Goal: Transaction & Acquisition: Purchase product/service

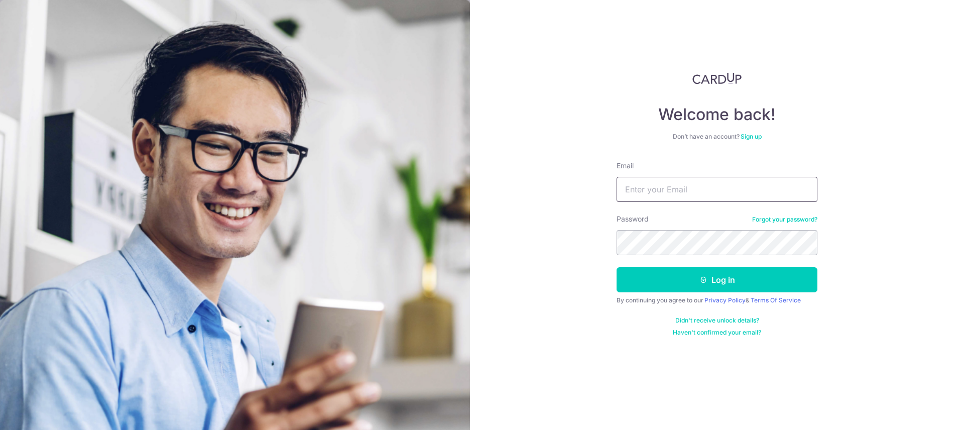
click at [737, 182] on input "Email" at bounding box center [716, 189] width 201 height 25
type input "[EMAIL_ADDRESS][DOMAIN_NAME]"
click at [616, 267] on button "Log in" at bounding box center [716, 279] width 201 height 25
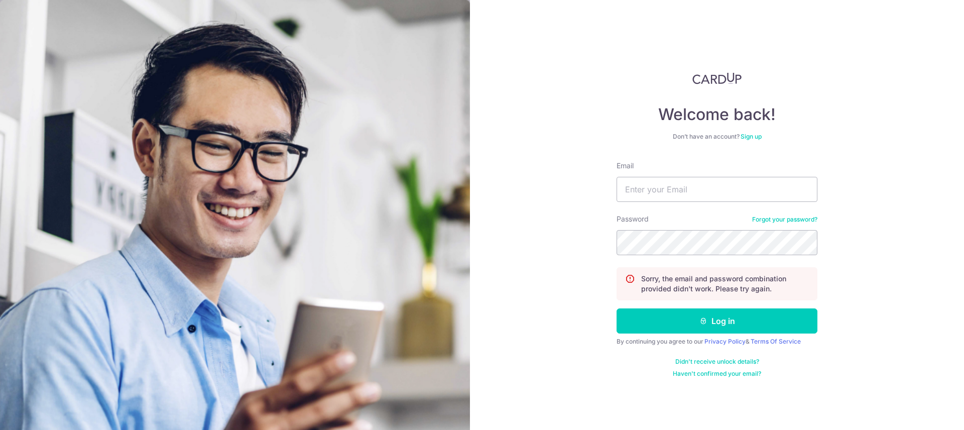
click at [686, 166] on div "Email" at bounding box center [716, 181] width 201 height 41
click at [691, 182] on input "Email" at bounding box center [716, 189] width 201 height 25
click at [701, 198] on input "info@isaacchan.com" at bounding box center [716, 189] width 201 height 25
click at [677, 197] on input "info@isaacchan.com" at bounding box center [716, 189] width 201 height 25
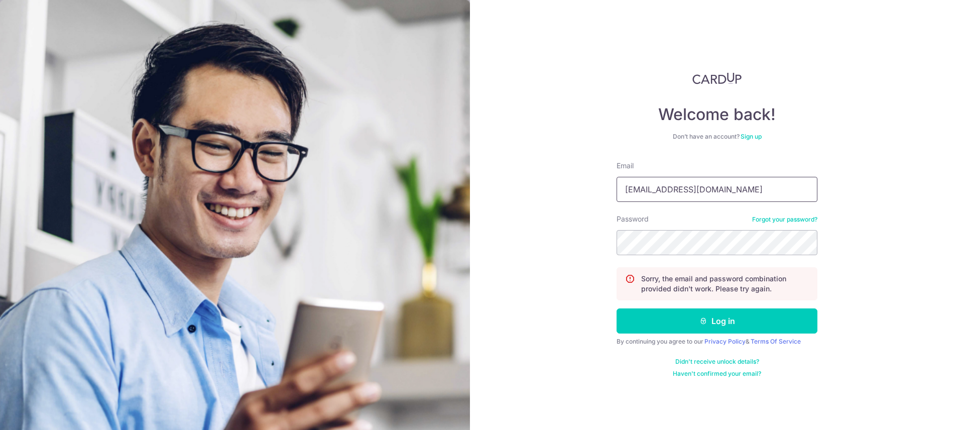
click at [677, 197] on input "info@isaacchan.com" at bounding box center [716, 189] width 201 height 25
click at [664, 187] on input "info@isaacchan.com" at bounding box center [716, 189] width 201 height 25
type input "[EMAIL_ADDRESS][DOMAIN_NAME]"
click at [616, 308] on button "Log in" at bounding box center [716, 320] width 201 height 25
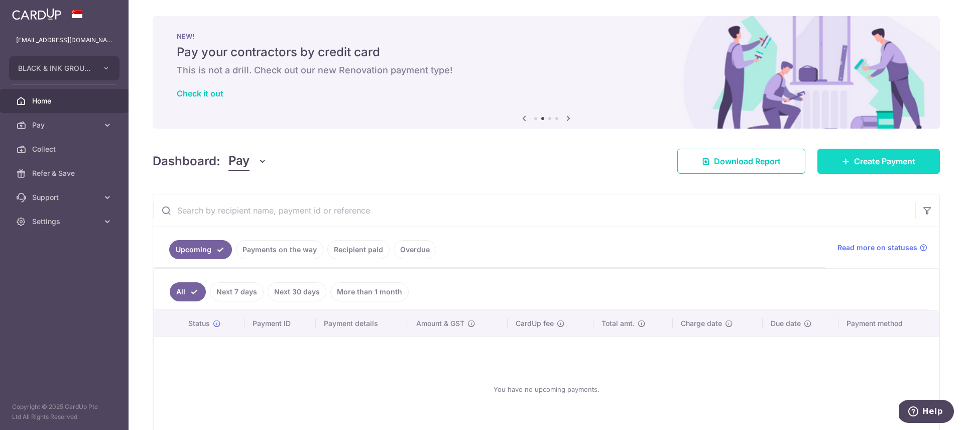
click at [887, 170] on link "Create Payment" at bounding box center [878, 161] width 122 height 25
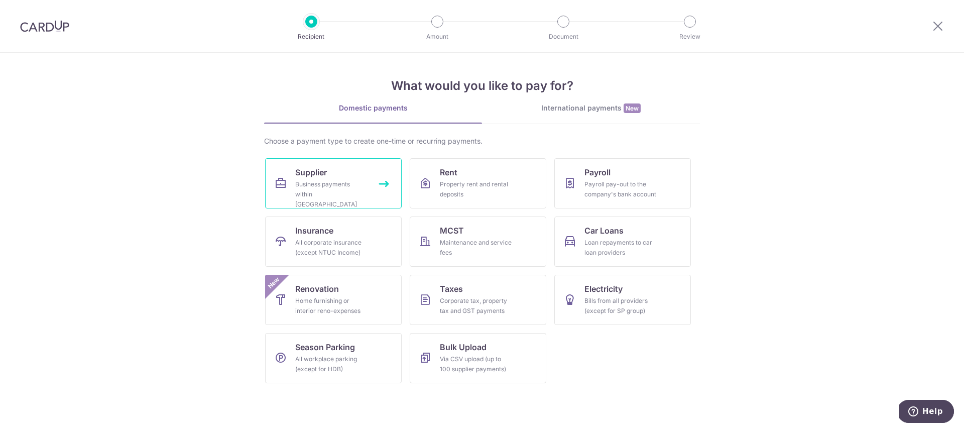
click at [359, 189] on div "Business payments within Singapore" at bounding box center [331, 194] width 72 height 30
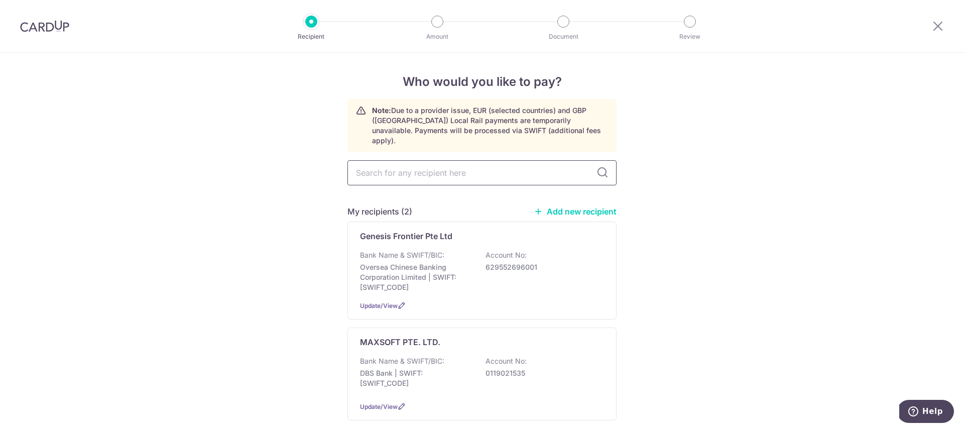
click at [474, 168] on input "text" at bounding box center [481, 172] width 269 height 25
drag, startPoint x: 740, startPoint y: 216, endPoint x: 610, endPoint y: 297, distance: 152.8
click at [545, 327] on div "MAXSOFT PTE. LTD. Bank Name & SWIFT/BIC: DBS Bank | SWIFT: DBSSSGSGXXX Account …" at bounding box center [481, 373] width 269 height 93
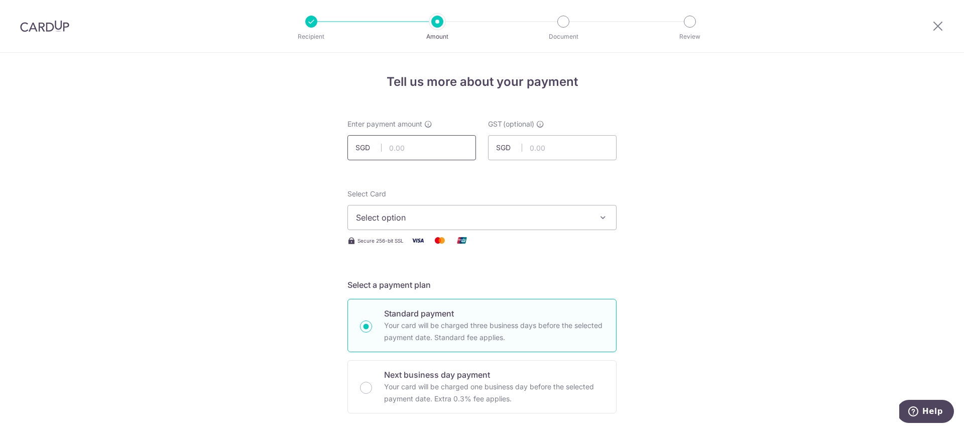
click at [418, 143] on input "text" at bounding box center [411, 147] width 129 height 25
type input "412.02"
click at [411, 207] on button "Select option" at bounding box center [481, 217] width 269 height 25
click at [415, 225] on button "Select option" at bounding box center [481, 217] width 269 height 25
click at [415, 224] on button "Select option" at bounding box center [481, 217] width 269 height 25
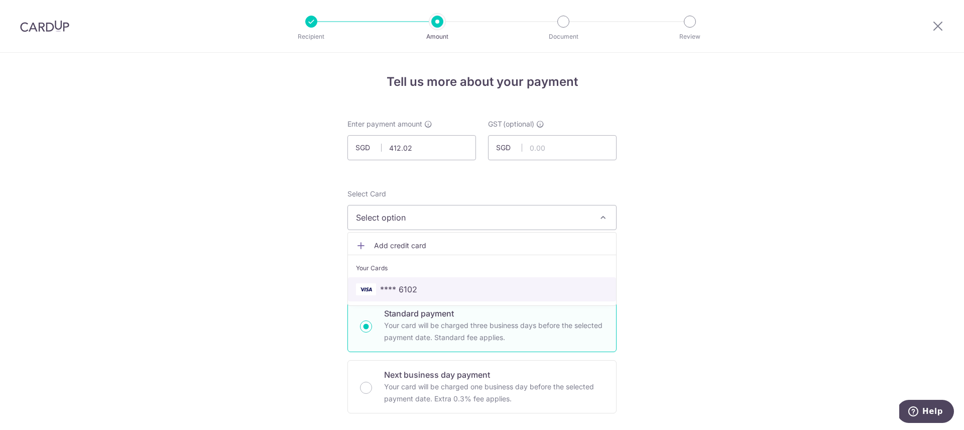
click at [426, 293] on span "**** 6102" at bounding box center [482, 289] width 252 height 12
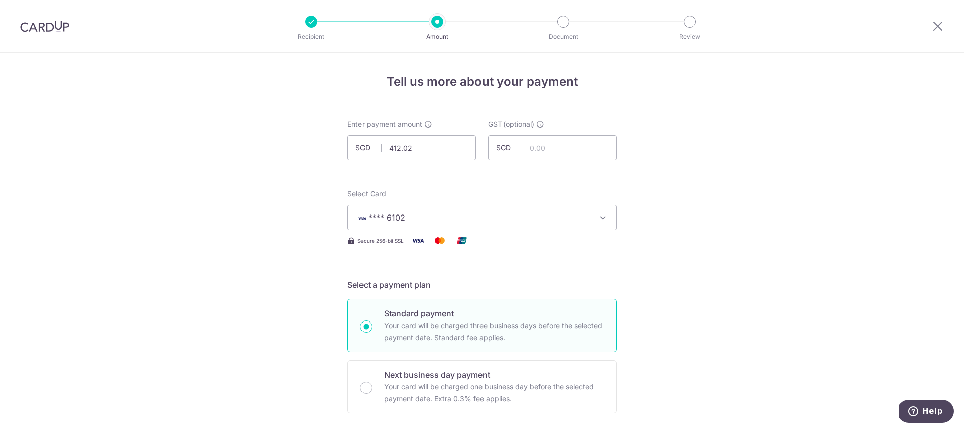
click at [466, 212] on span "**** 6102" at bounding box center [473, 217] width 234 height 12
click at [475, 207] on button "**** 6102" at bounding box center [481, 217] width 269 height 25
click at [465, 211] on span "**** 6102" at bounding box center [473, 217] width 234 height 12
click at [464, 244] on span "Add credit card" at bounding box center [491, 245] width 234 height 10
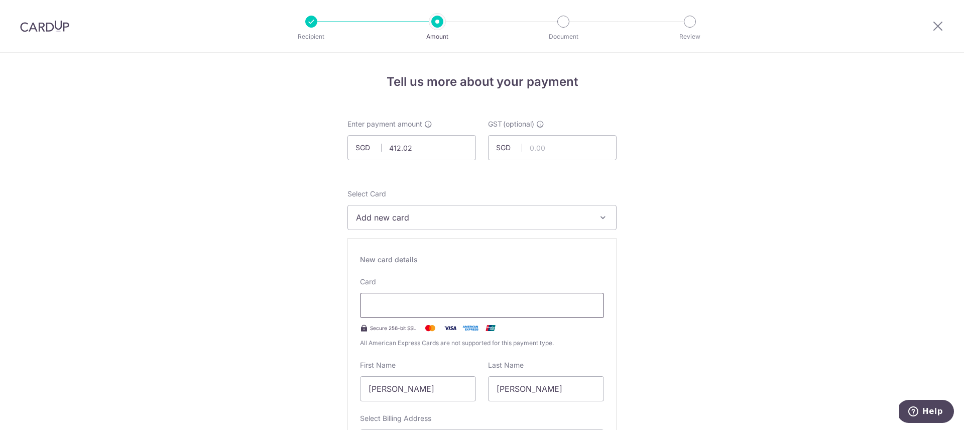
click at [437, 298] on div at bounding box center [482, 305] width 244 height 25
click at [448, 288] on div "Card Secure 256-bit SSL All American Express Cards are not supported for this p…" at bounding box center [482, 312] width 244 height 71
click at [446, 298] on div at bounding box center [482, 305] width 244 height 25
click at [454, 315] on div at bounding box center [482, 305] width 244 height 25
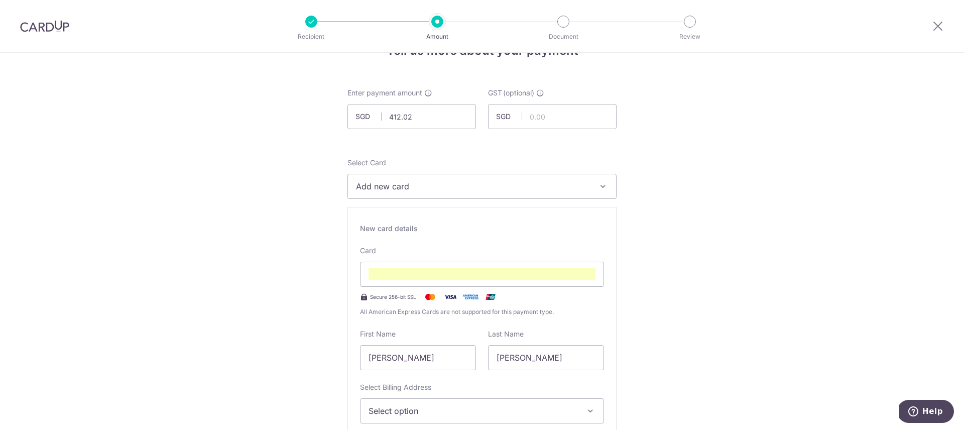
scroll to position [198, 0]
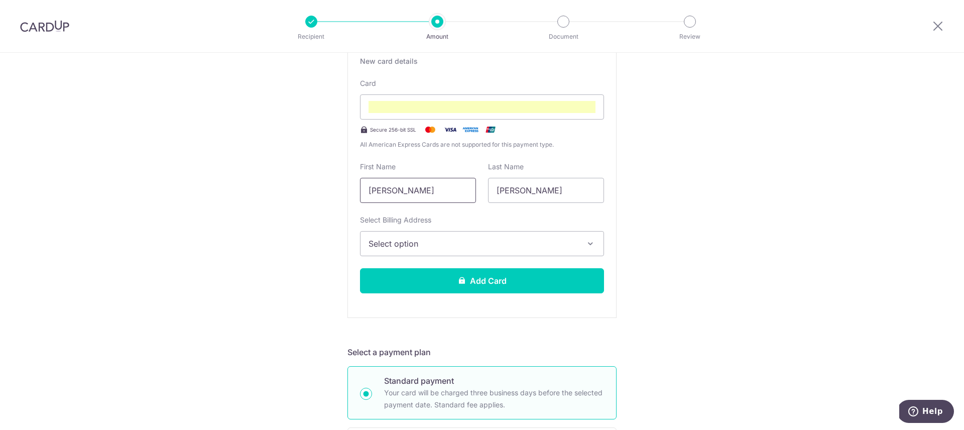
click at [435, 190] on input "[PERSON_NAME]" at bounding box center [418, 190] width 116 height 25
click at [388, 194] on input "[PERSON_NAME]" at bounding box center [418, 190] width 116 height 25
click at [398, 188] on input "[PERSON_NAME]" at bounding box center [418, 190] width 116 height 25
type input "Isaac"
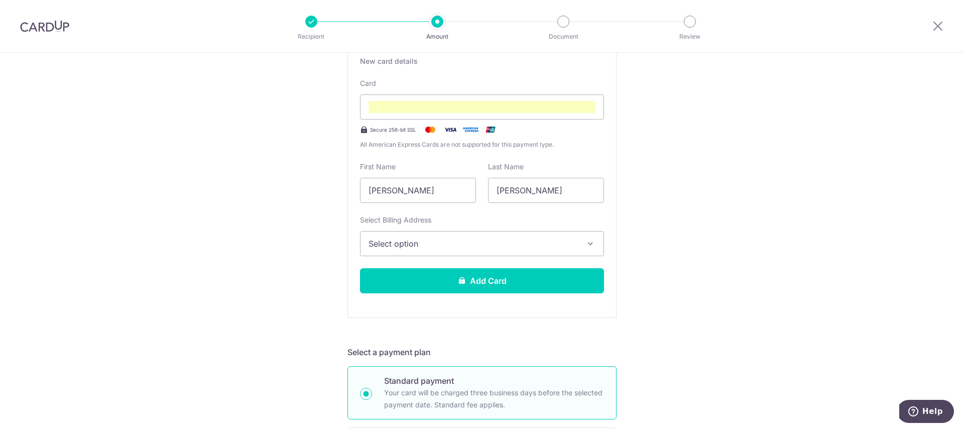
click at [493, 239] on span "Select option" at bounding box center [472, 243] width 209 height 12
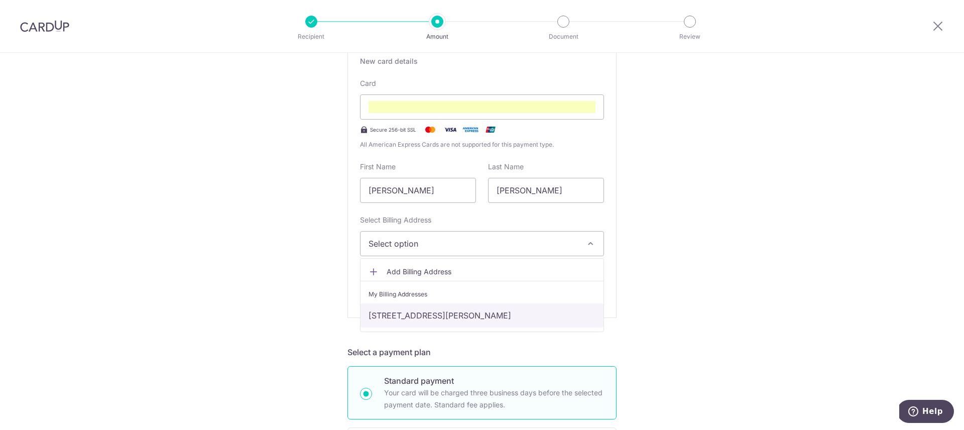
click at [491, 308] on link "[STREET_ADDRESS][PERSON_NAME]" at bounding box center [481, 315] width 243 height 24
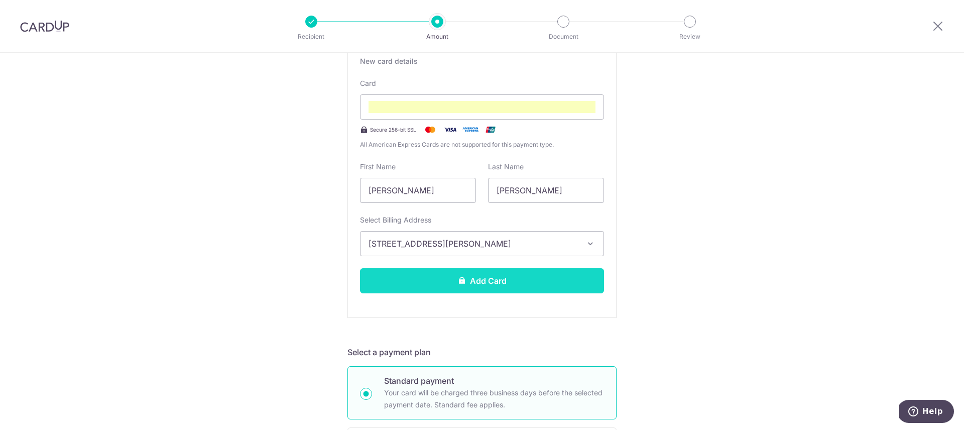
click at [505, 269] on button "Add Card" at bounding box center [482, 280] width 244 height 25
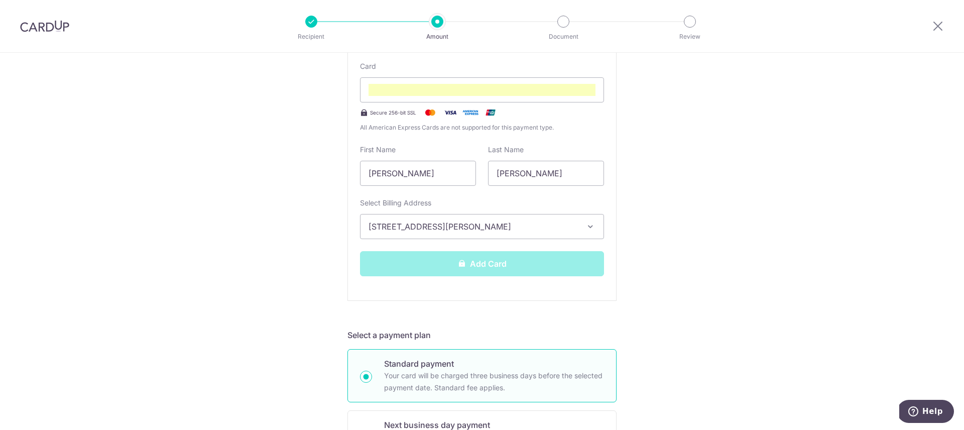
scroll to position [246, 0]
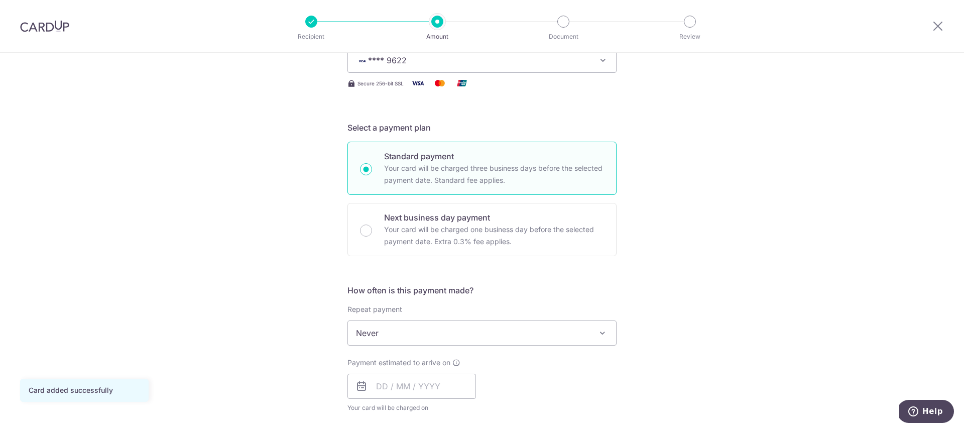
scroll to position [171, 0]
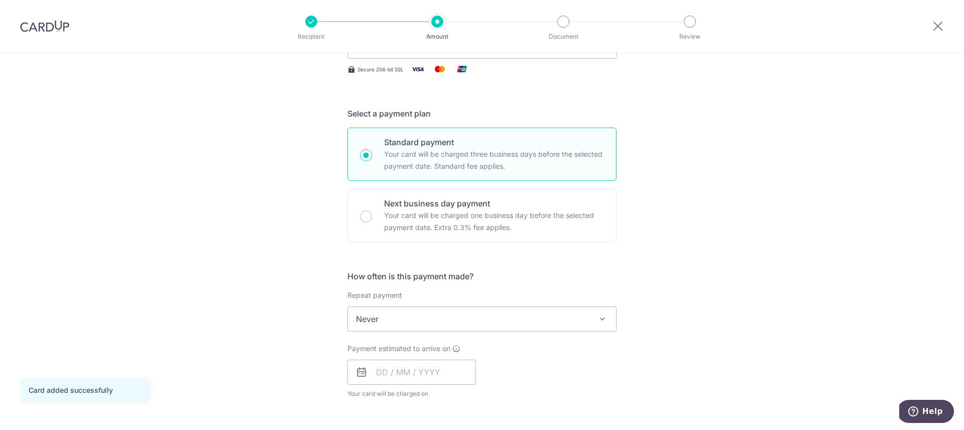
click at [411, 312] on span "Never" at bounding box center [482, 319] width 268 height 24
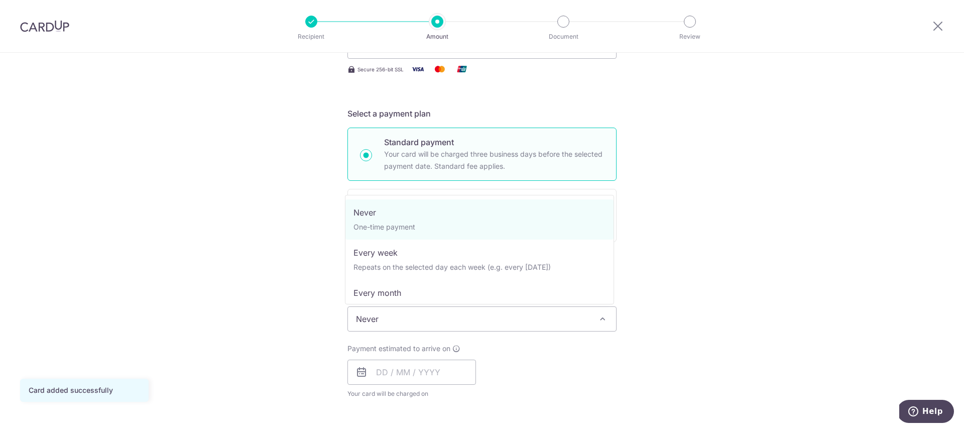
click at [724, 262] on div "Tell us more about your payment Enter payment amount SGD 412.02 412.02 GST (opt…" at bounding box center [482, 369] width 964 height 975
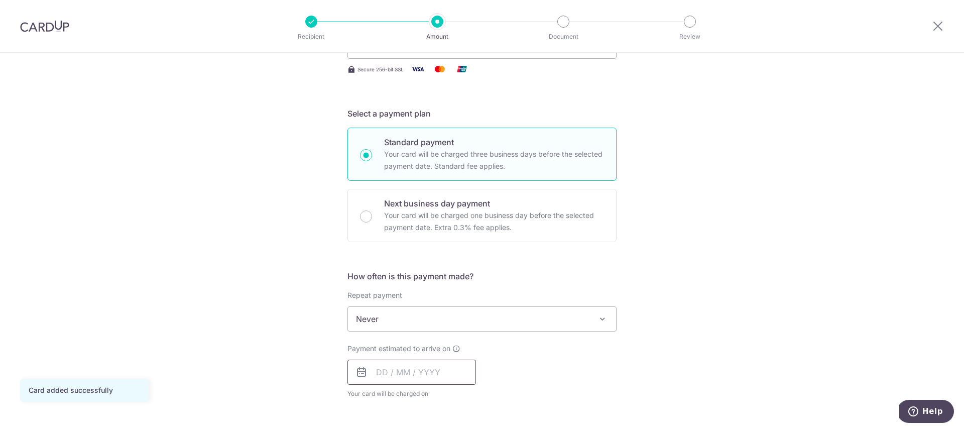
click at [378, 367] on input "text" at bounding box center [411, 371] width 129 height 25
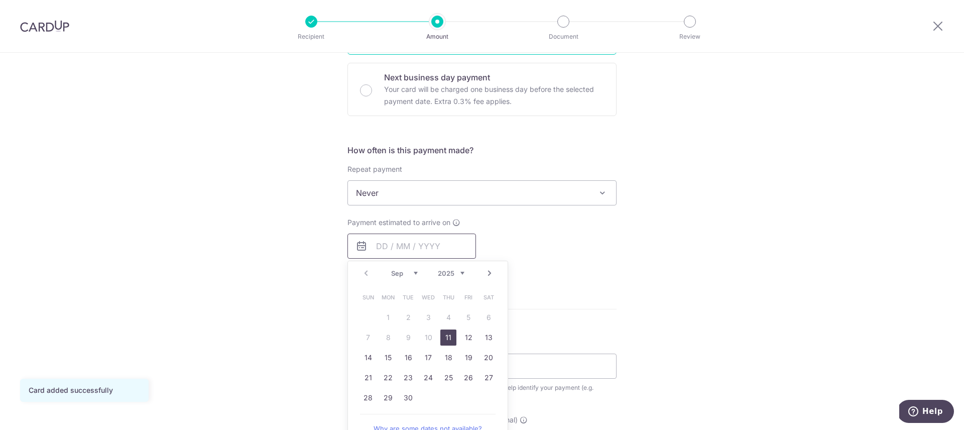
scroll to position [357, 0]
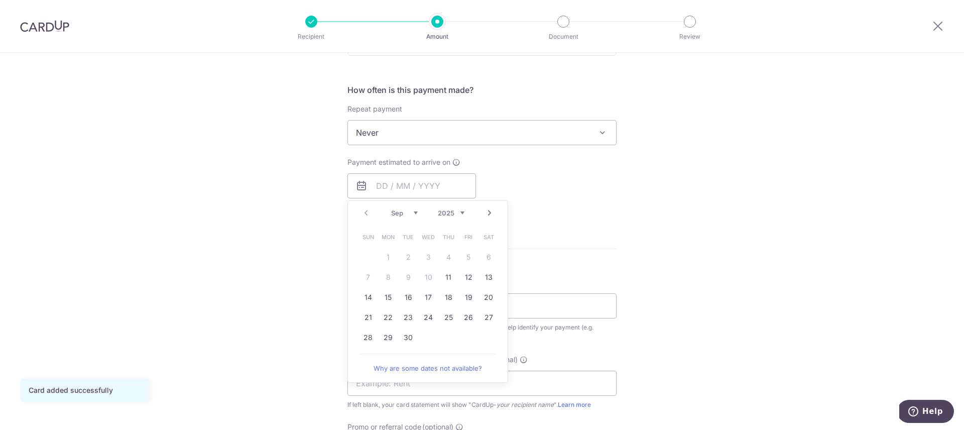
click at [453, 277] on link "11" at bounding box center [448, 277] width 16 height 16
type input "11/09/2025"
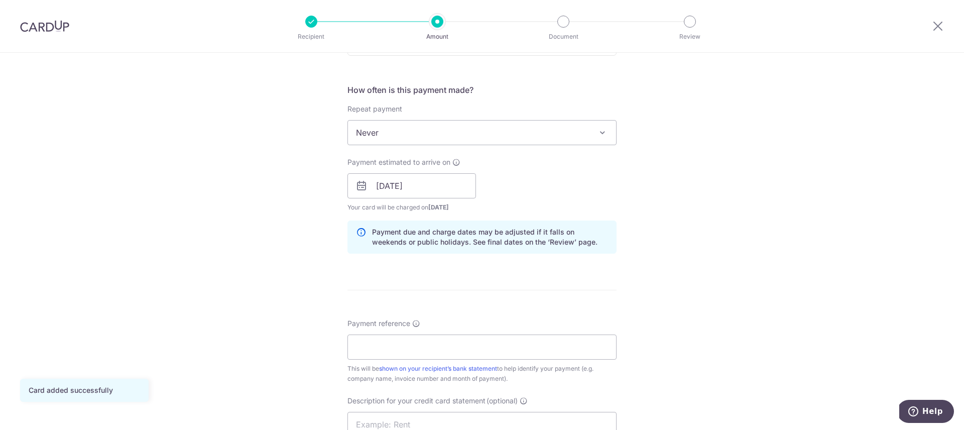
click at [588, 254] on div "How often is this payment made? Repeat payment Never Every week Every month Eve…" at bounding box center [481, 173] width 269 height 178
click at [428, 348] on input "Payment reference" at bounding box center [481, 346] width 269 height 25
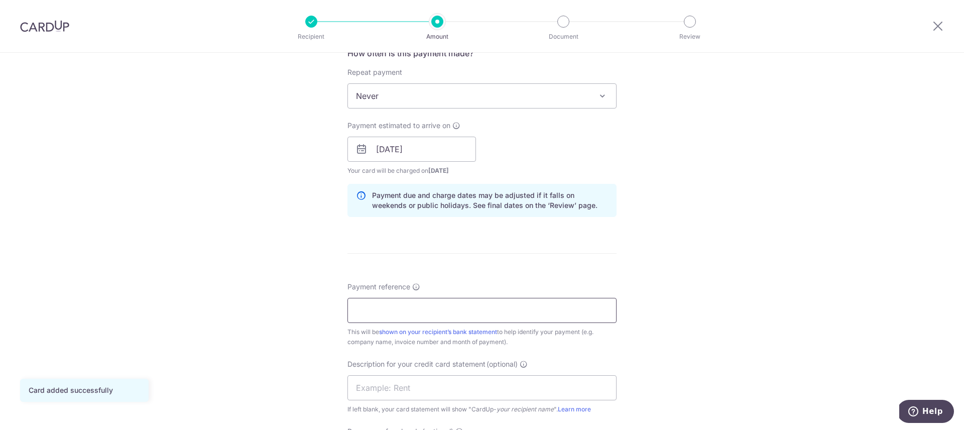
scroll to position [425, 0]
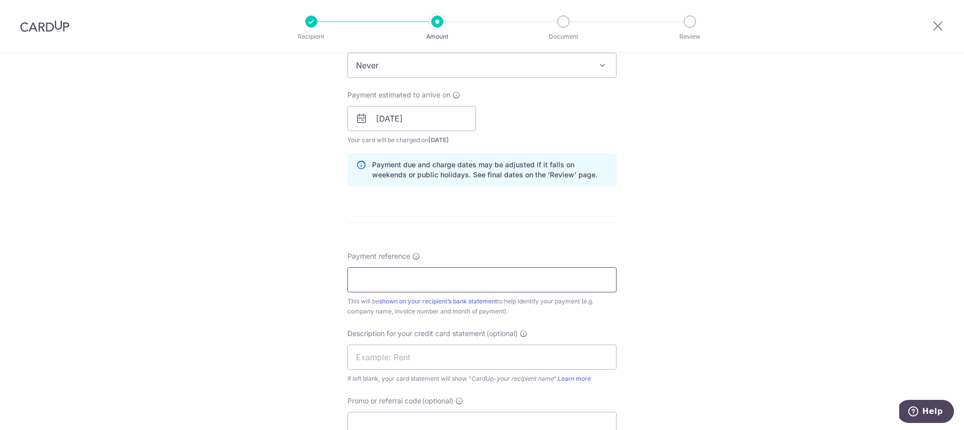
click at [426, 273] on input "Payment reference" at bounding box center [481, 279] width 269 height 25
paste input "178514"
type input "178514"
click at [716, 242] on div "Tell us more about your payment Enter payment amount SGD 412.02 412.02 GST (opt…" at bounding box center [482, 136] width 964 height 1017
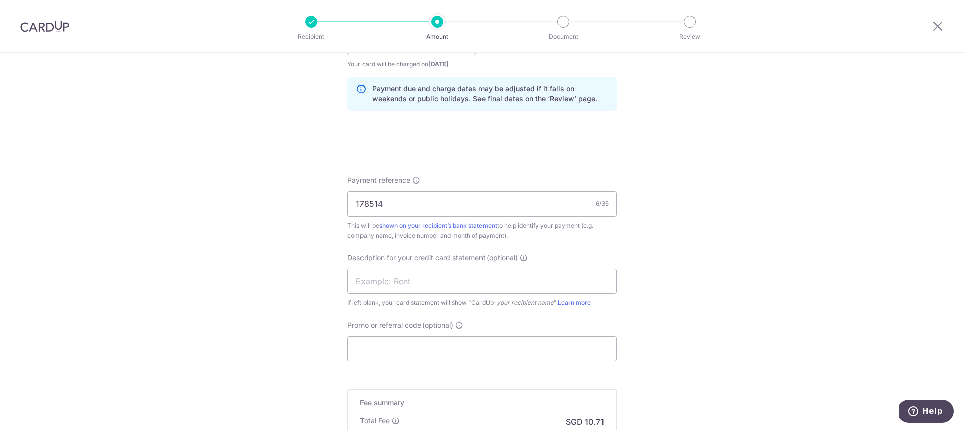
scroll to position [521, 0]
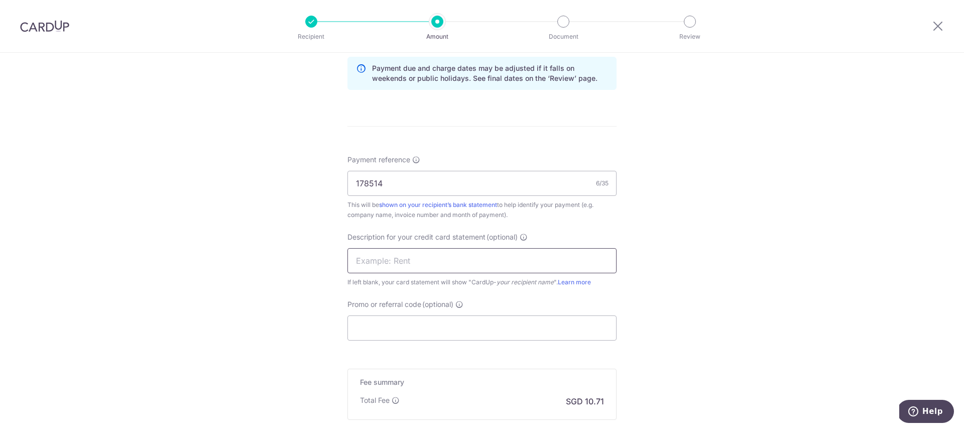
click at [430, 260] on input "text" at bounding box center [481, 260] width 269 height 25
type input "pokemon cards"
click at [407, 327] on input "Promo or referral code (optional)" at bounding box center [481, 327] width 269 height 25
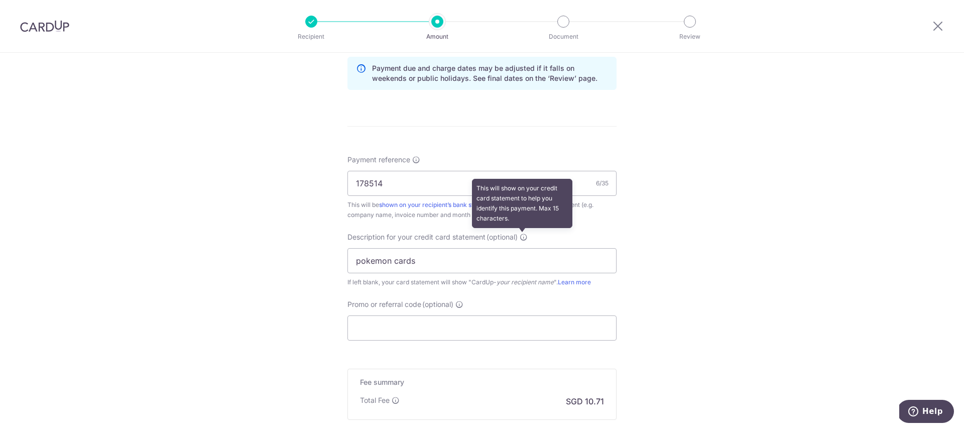
click at [520, 235] on icon at bounding box center [524, 237] width 8 height 8
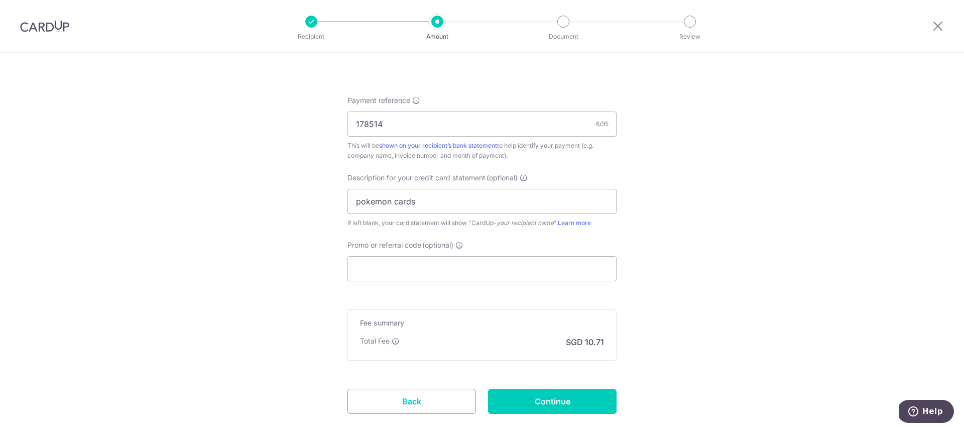
scroll to position [640, 0]
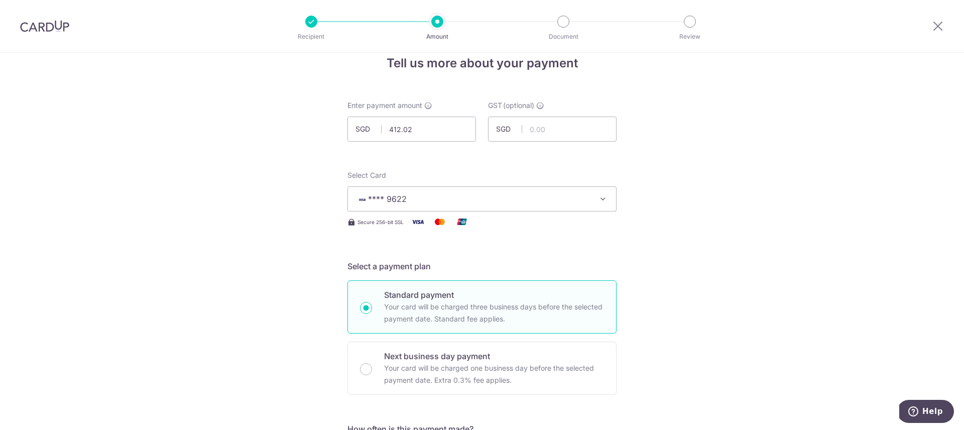
scroll to position [0, 0]
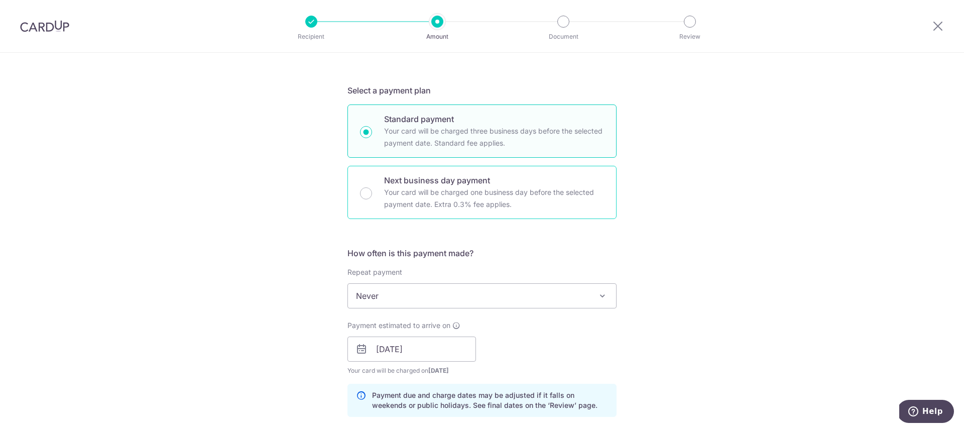
click at [421, 195] on p "Your card will be charged one business day before the selected payment date. Ex…" at bounding box center [494, 198] width 220 height 24
click at [372, 195] on input "Next business day payment Your card will be charged one business day before the…" at bounding box center [366, 193] width 12 height 12
radio input "false"
radio input "true"
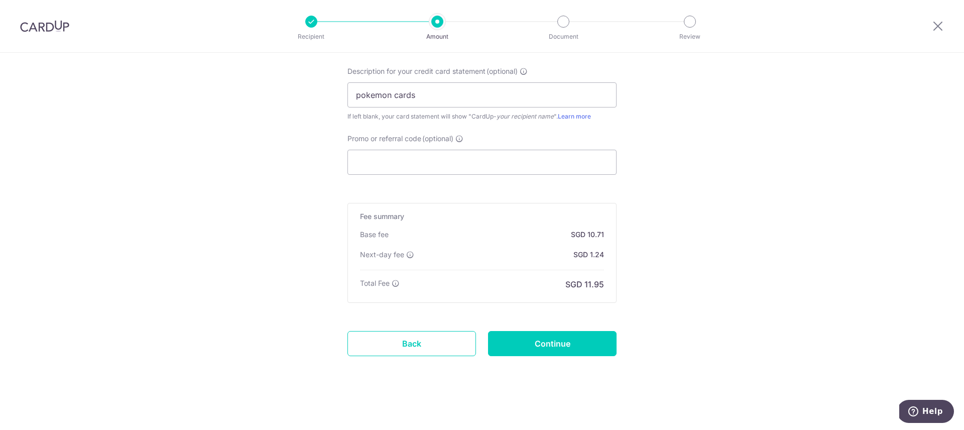
scroll to position [674, 0]
click at [568, 345] on input "Continue" at bounding box center [552, 341] width 129 height 25
type input "Create Schedule"
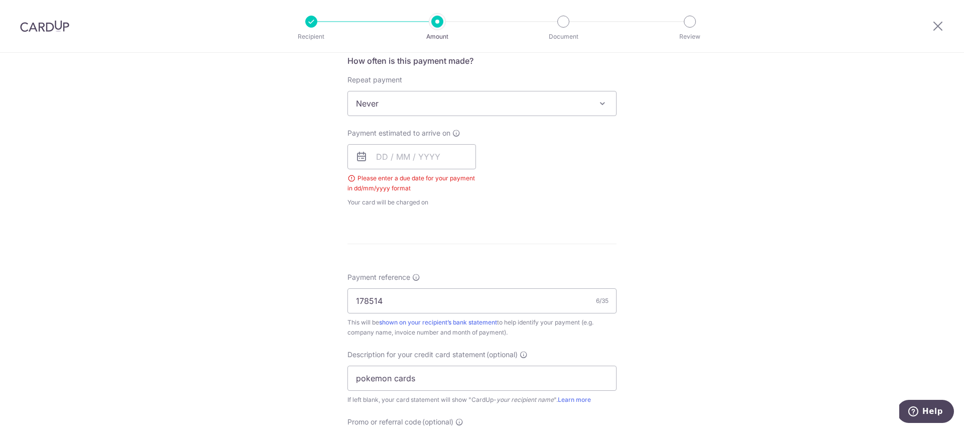
scroll to position [320, 0]
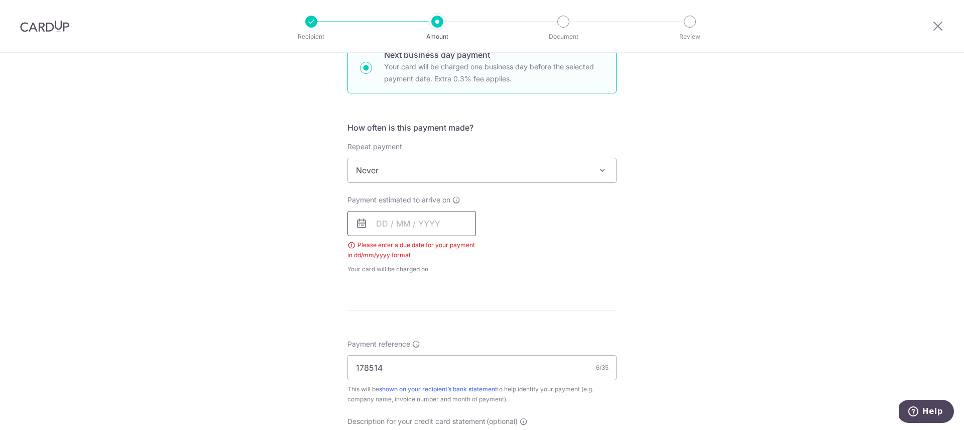
click at [418, 227] on input "text" at bounding box center [411, 223] width 129 height 25
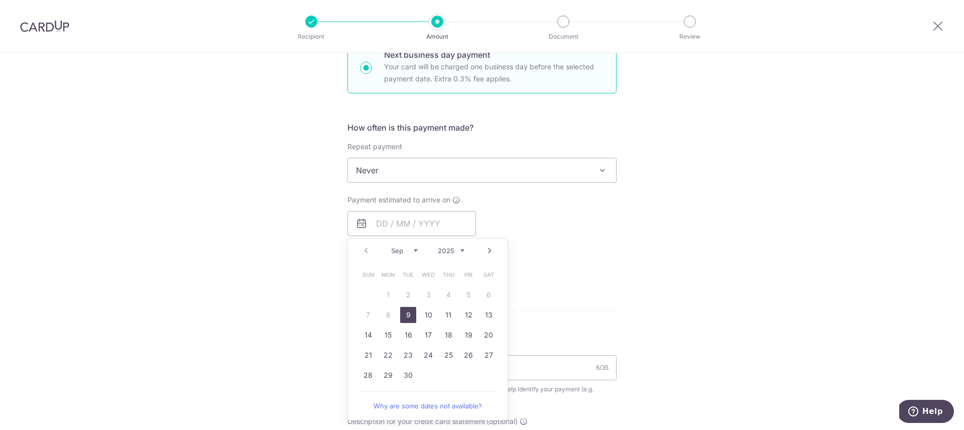
click at [409, 317] on link "9" at bounding box center [408, 315] width 16 height 16
type input "[DATE]"
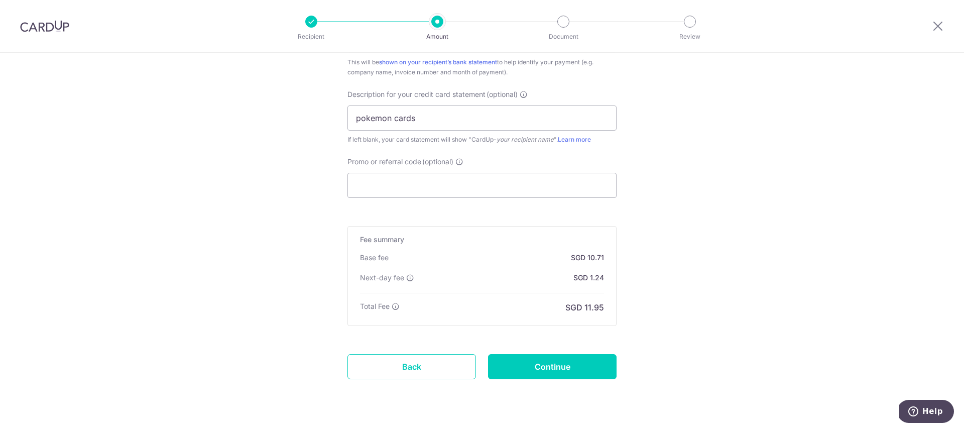
scroll to position [688, 0]
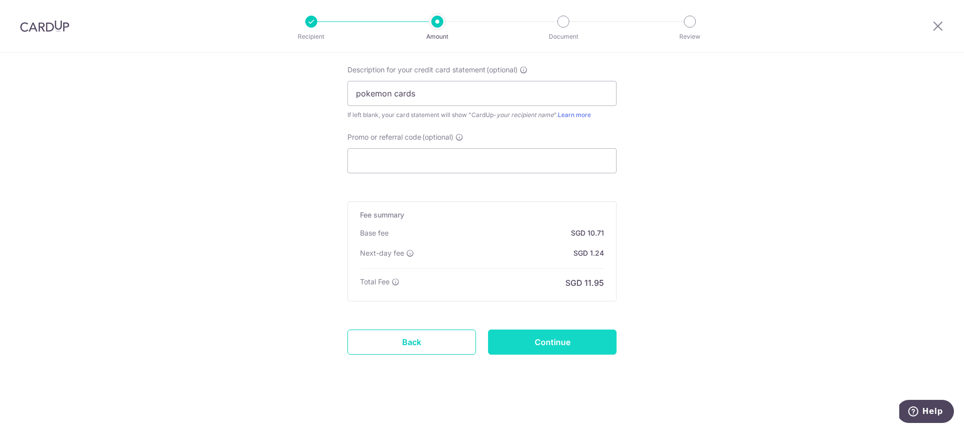
click at [565, 343] on input "Continue" at bounding box center [552, 341] width 129 height 25
type input "Create Schedule"
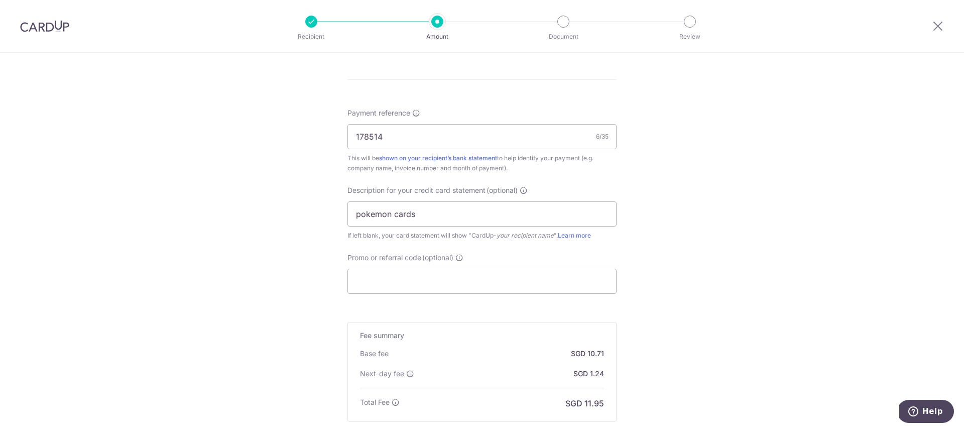
scroll to position [568, 0]
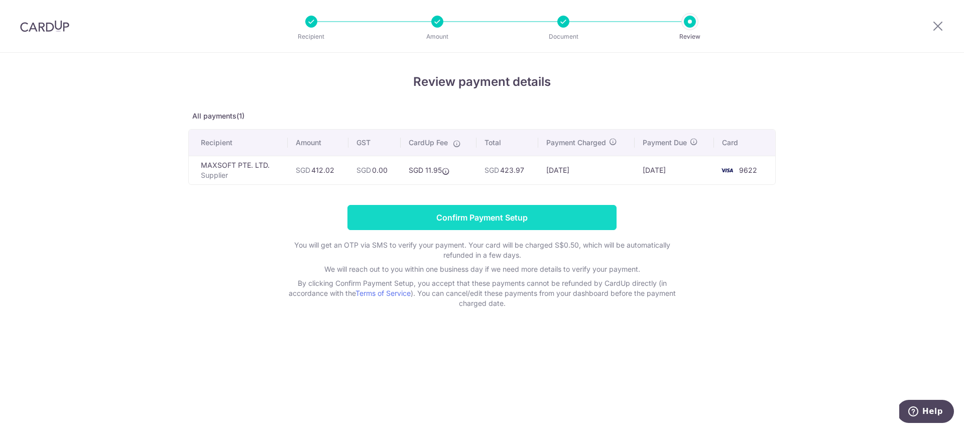
click at [487, 210] on input "Confirm Payment Setup" at bounding box center [481, 217] width 269 height 25
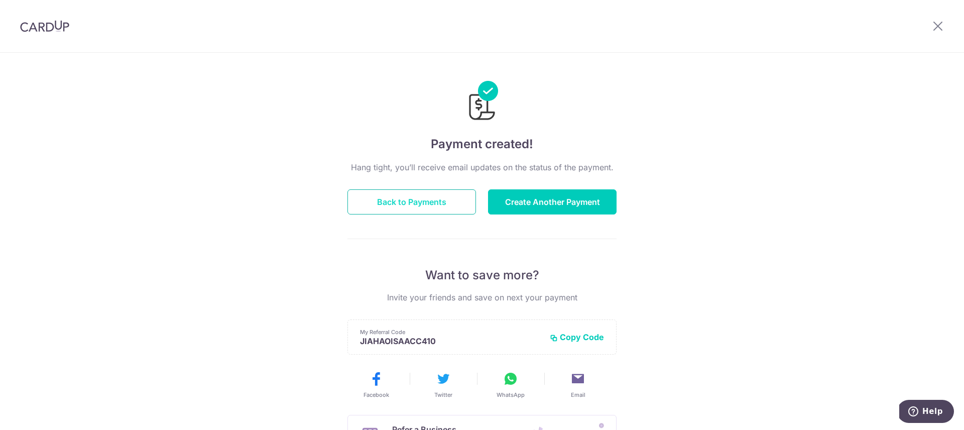
click at [406, 213] on button "Back to Payments" at bounding box center [411, 201] width 129 height 25
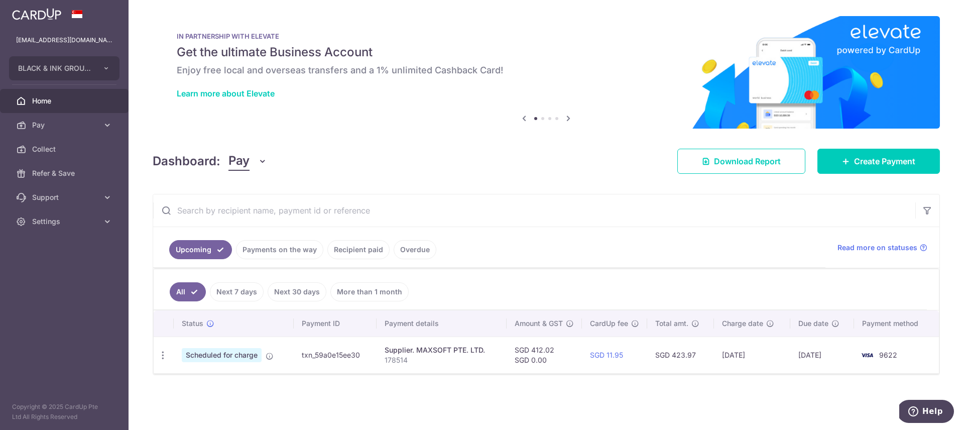
drag, startPoint x: 473, startPoint y: 360, endPoint x: 484, endPoint y: 362, distance: 11.6
click at [483, 362] on p "178514" at bounding box center [441, 360] width 113 height 10
click at [487, 363] on p "178514" at bounding box center [441, 360] width 113 height 10
